Goal: Information Seeking & Learning: Learn about a topic

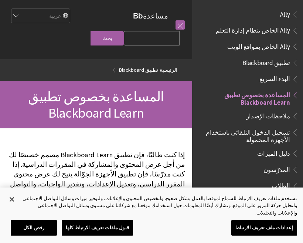
scroll to position [76, 0]
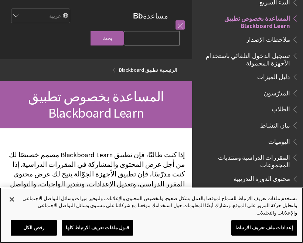
click at [18, 205] on button "إغلاق" at bounding box center [12, 199] width 16 height 16
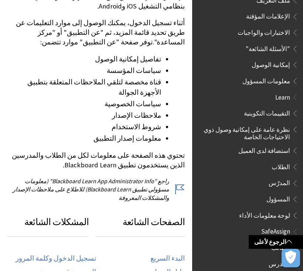
scroll to position [384, 0]
